Goal: Navigation & Orientation: Find specific page/section

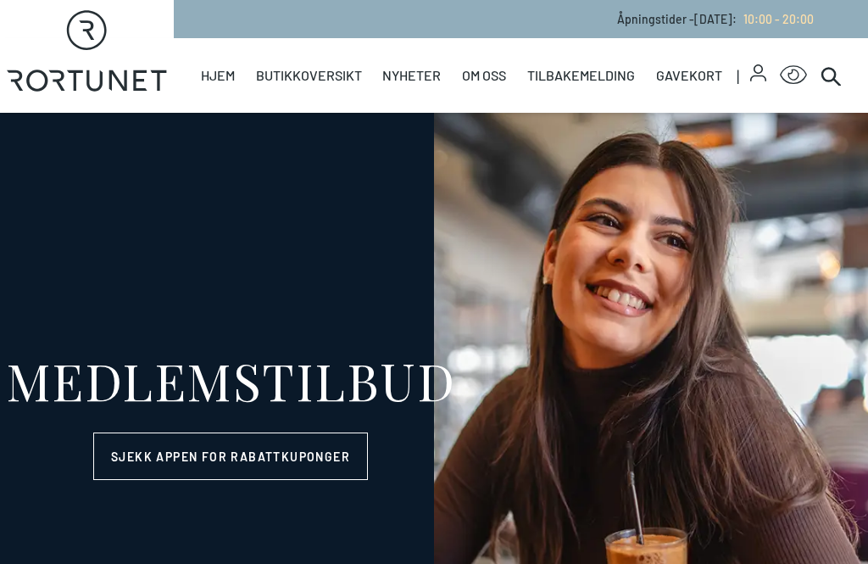
select select "NO"
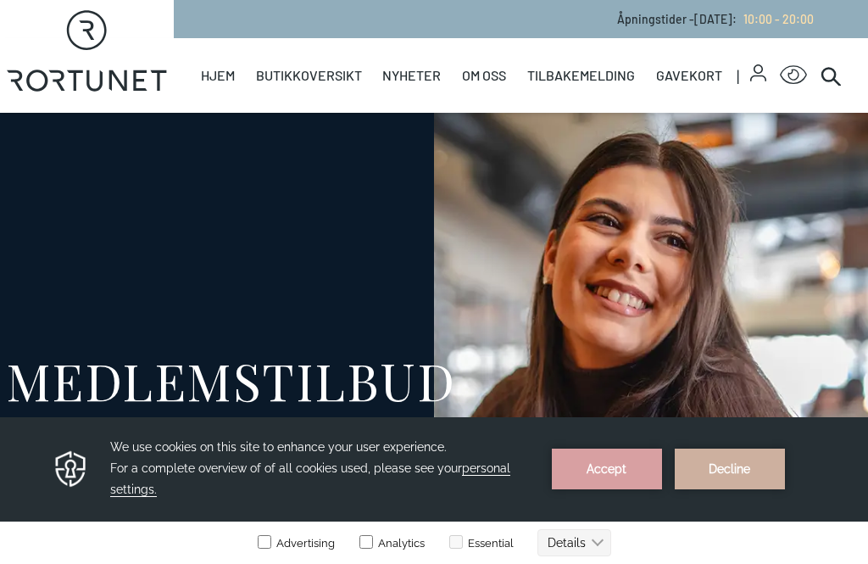
click at [0, 0] on link "Butikker" at bounding box center [0, 0] width 0 height 0
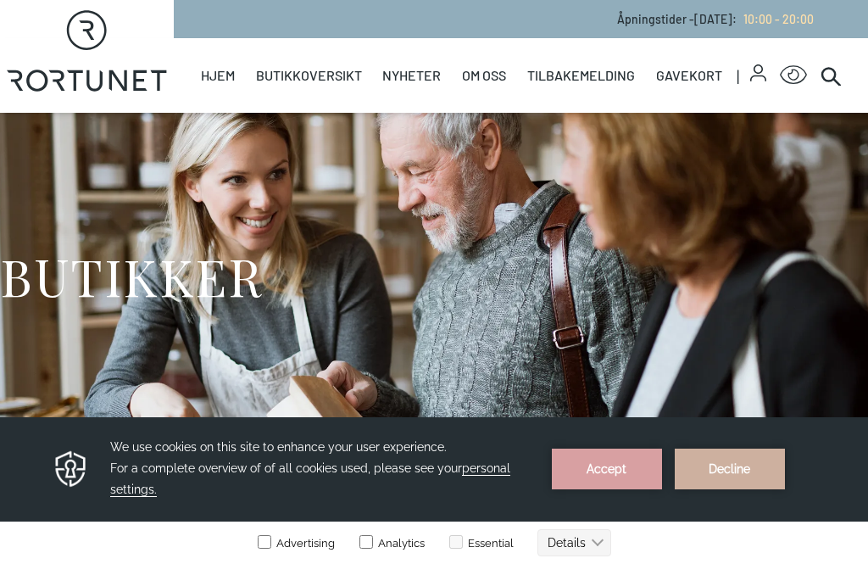
click at [744, 479] on button "Decline" at bounding box center [730, 469] width 110 height 41
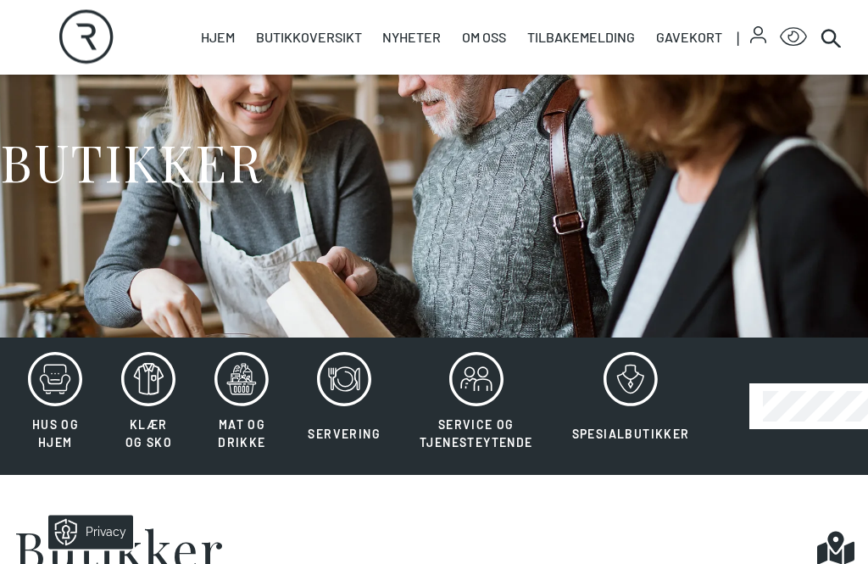
scroll to position [118, 0]
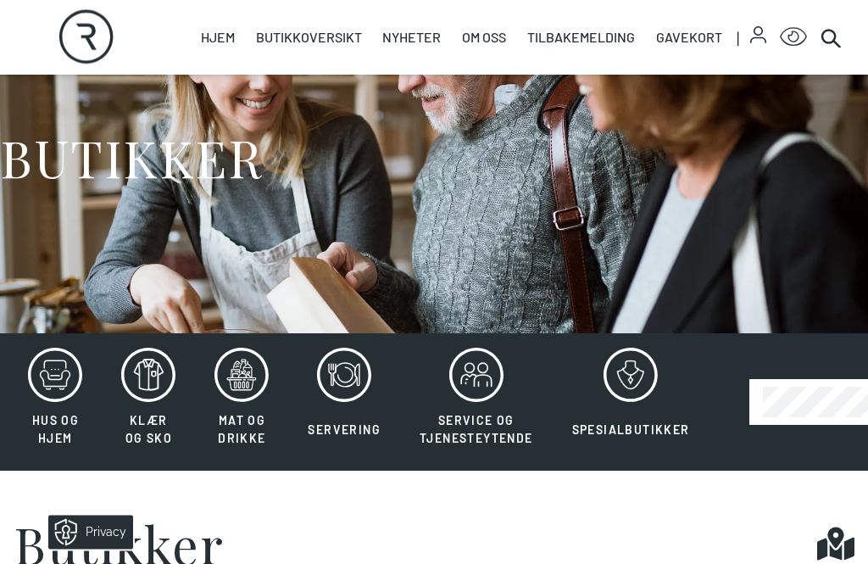
click at [346, 361] on icon at bounding box center [344, 376] width 54 height 54
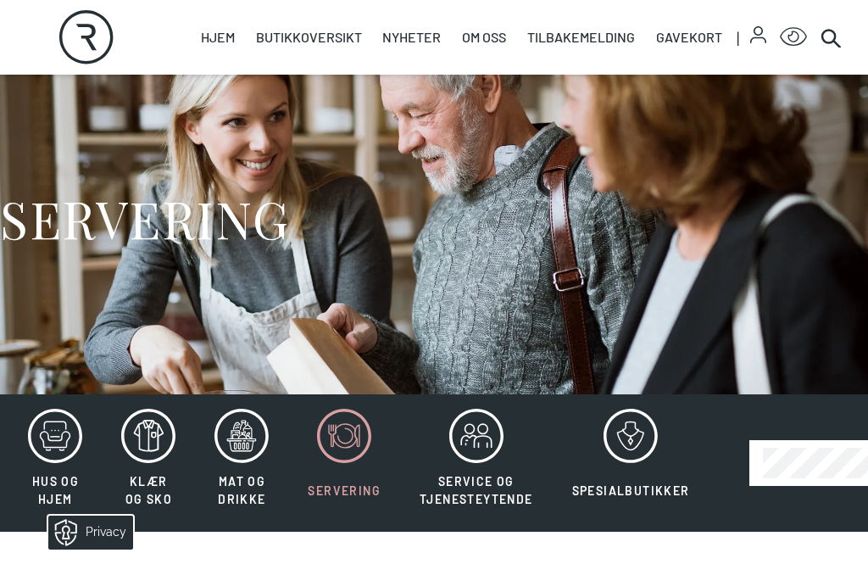
scroll to position [59, 0]
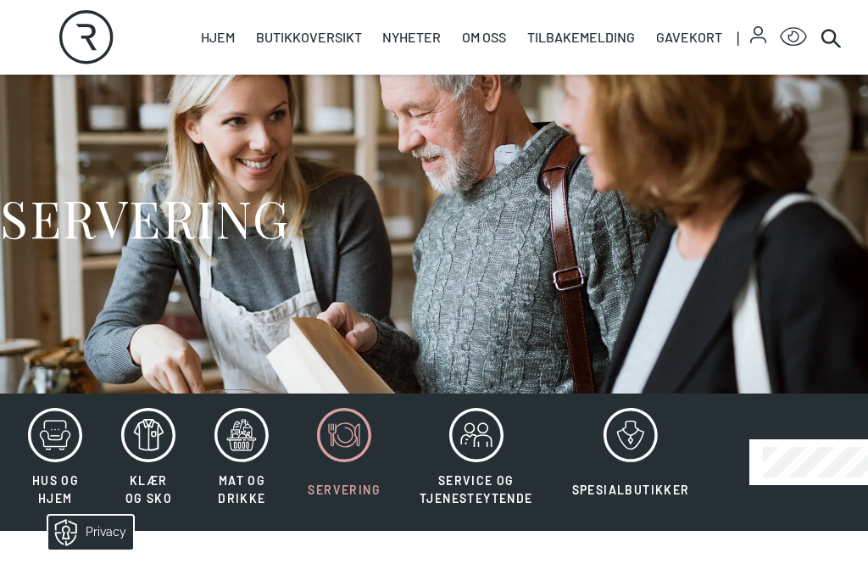
click at [39, 446] on icon at bounding box center [55, 435] width 54 height 54
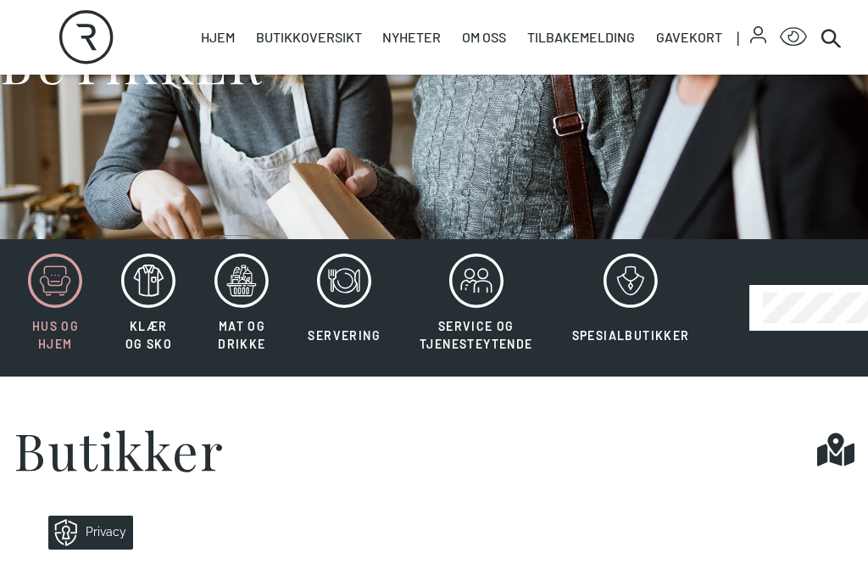
scroll to position [211, 0]
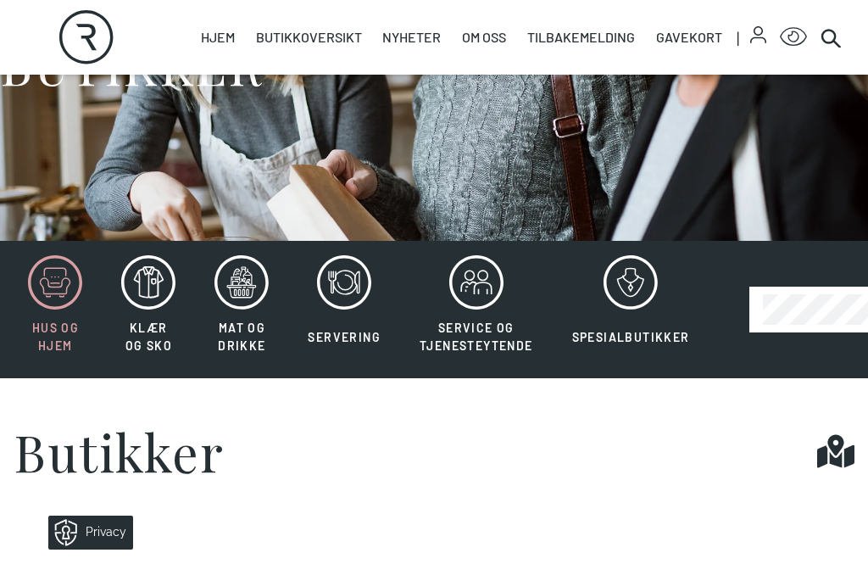
click at [259, 296] on icon at bounding box center [242, 282] width 54 height 54
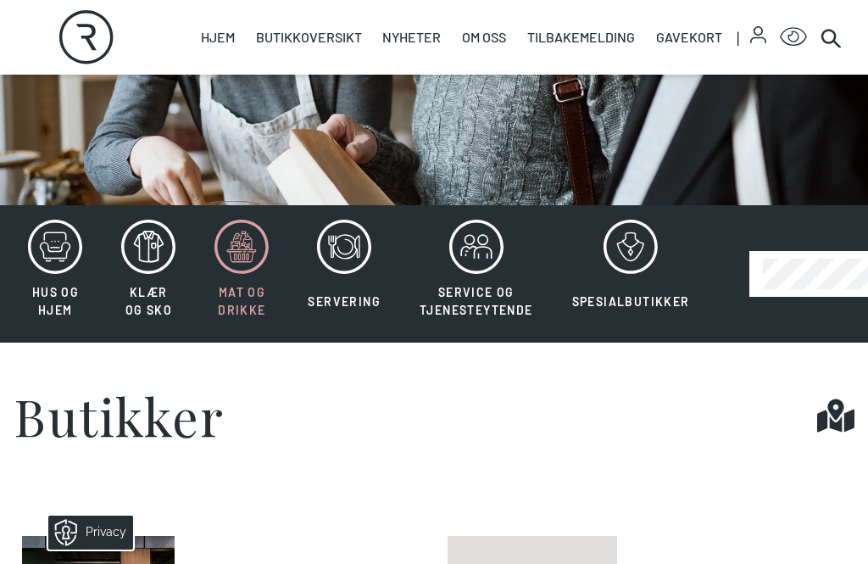
scroll to position [242, 0]
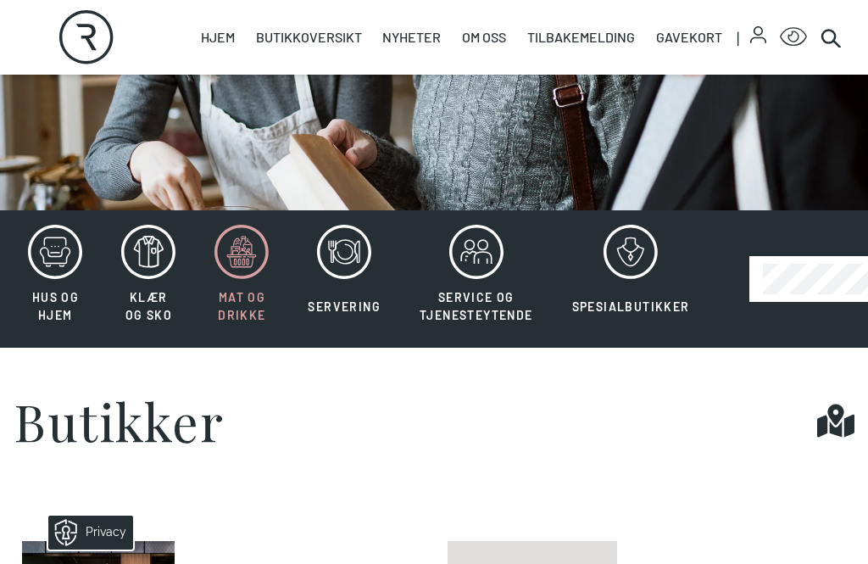
click at [484, 249] on icon at bounding box center [482, 244] width 9 height 9
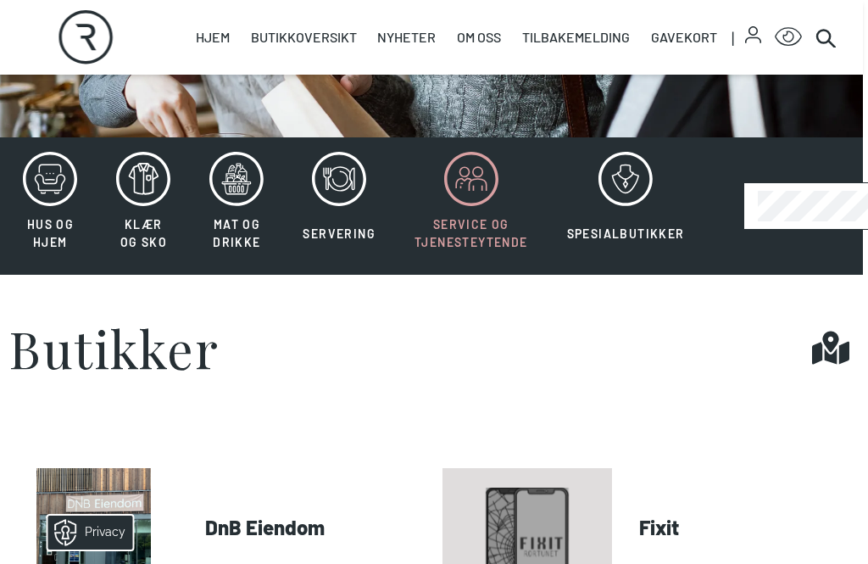
scroll to position [314, 4]
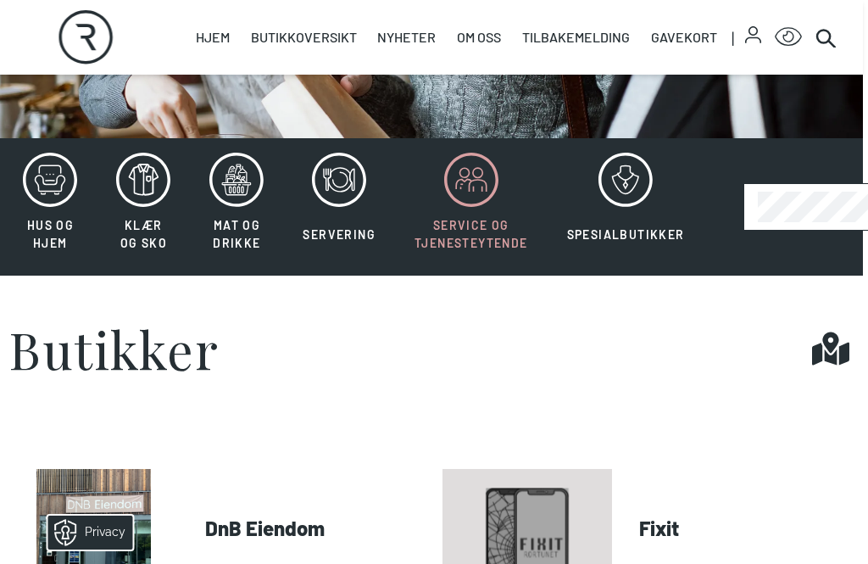
click at [656, 222] on button "Spesialbutikker" at bounding box center [626, 207] width 153 height 110
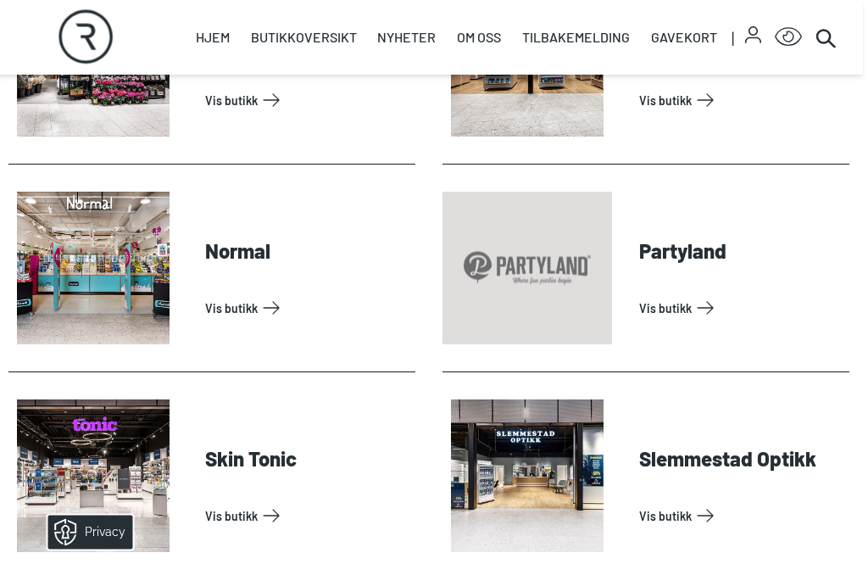
scroll to position [1007, 4]
click at [679, 313] on link "Vis butikk" at bounding box center [742, 307] width 204 height 27
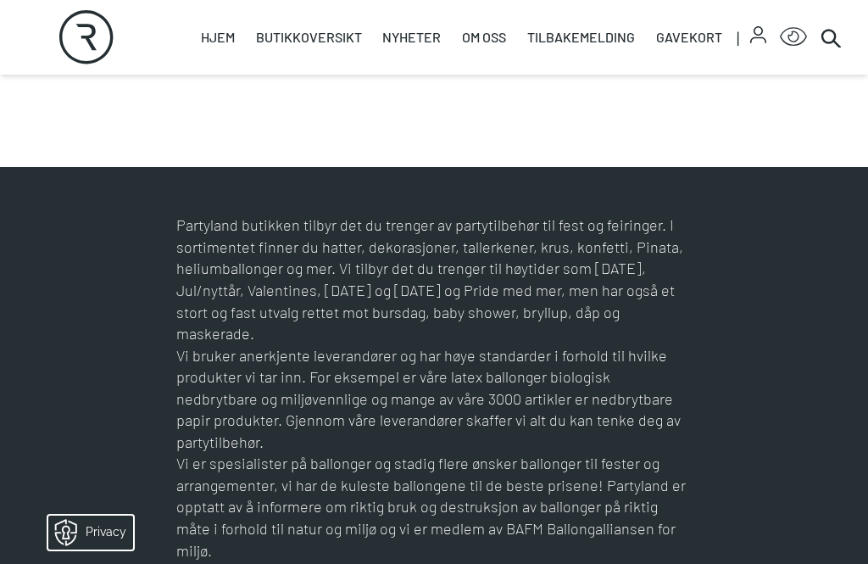
scroll to position [888, 0]
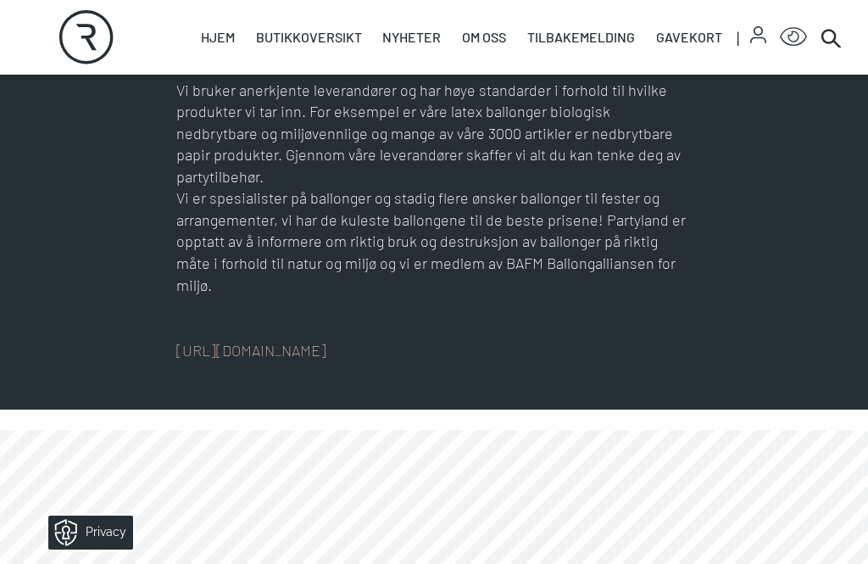
click at [326, 341] on link "[URL][DOMAIN_NAME]" at bounding box center [251, 350] width 150 height 19
